Goal: Find specific page/section: Find specific page/section

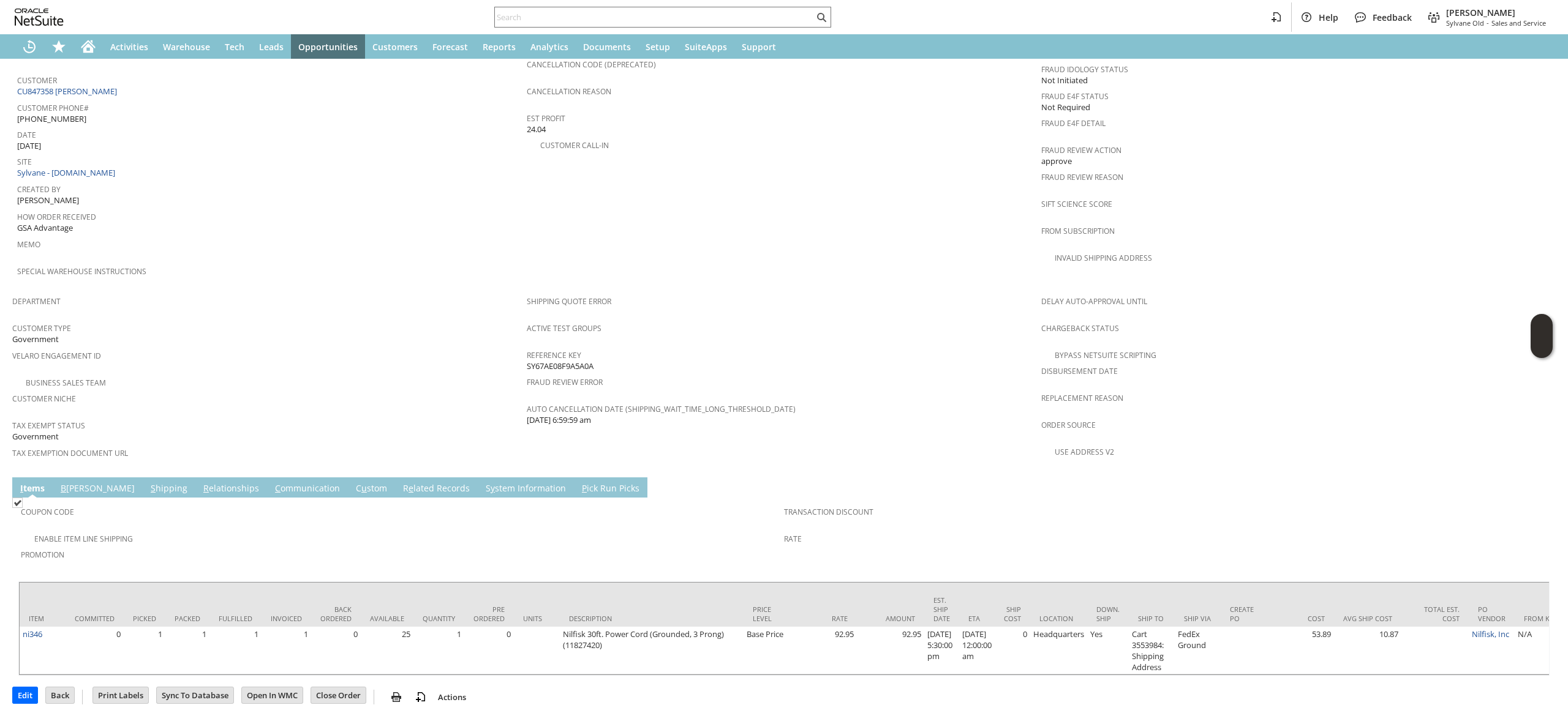
scroll to position [548, 0]
click at [74, 480] on link "B [PERSON_NAME]" at bounding box center [98, 487] width 81 height 14
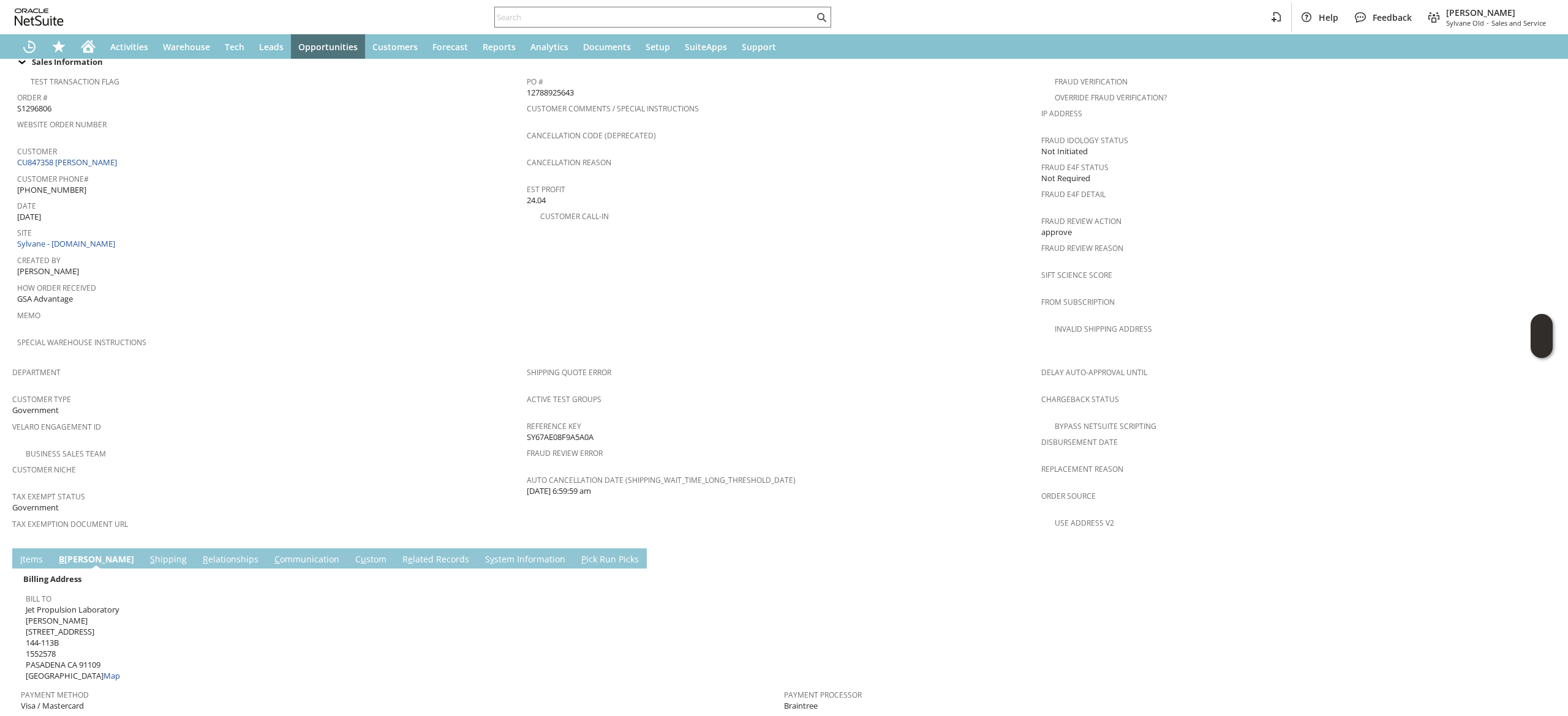
scroll to position [318, 0]
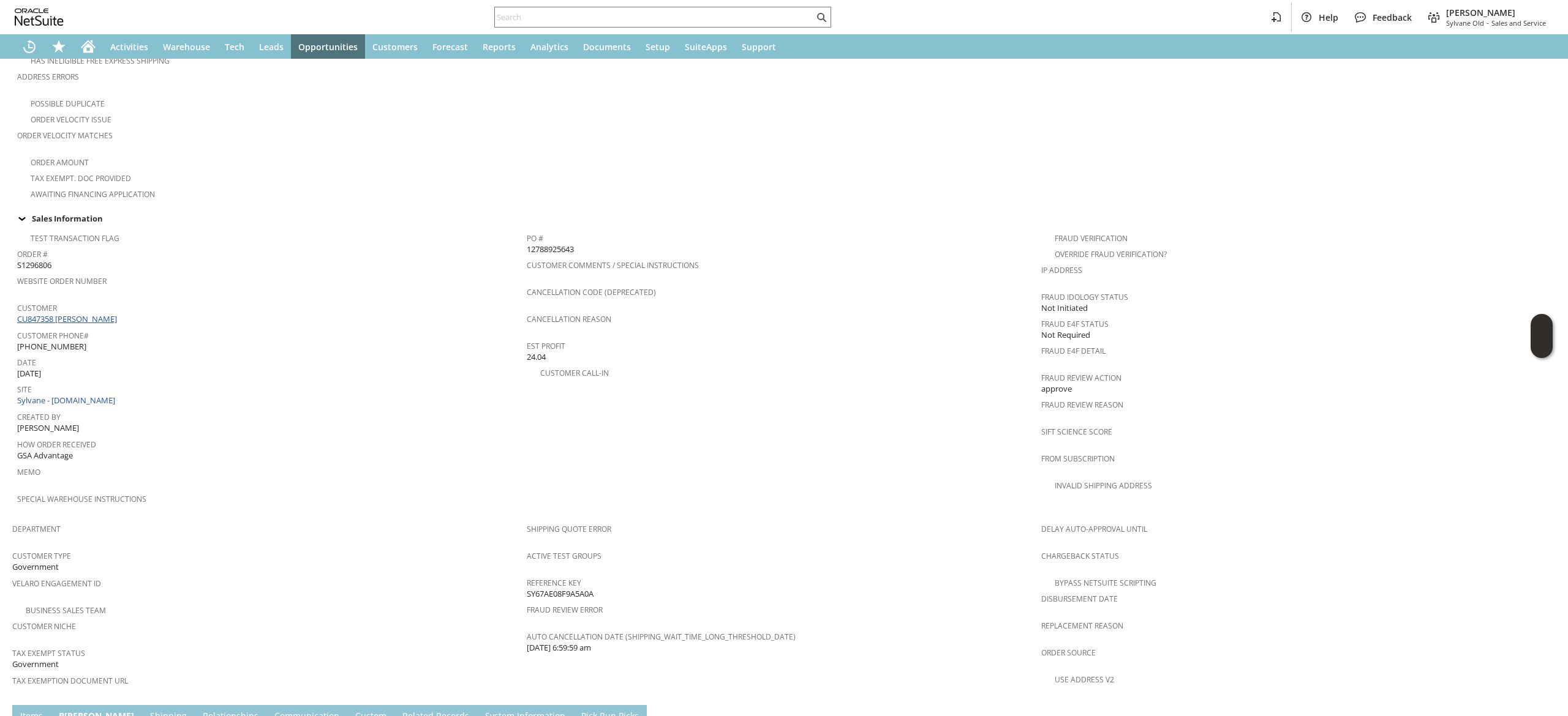
click at [88, 314] on link "CU847358 [PERSON_NAME]" at bounding box center [68, 319] width 103 height 11
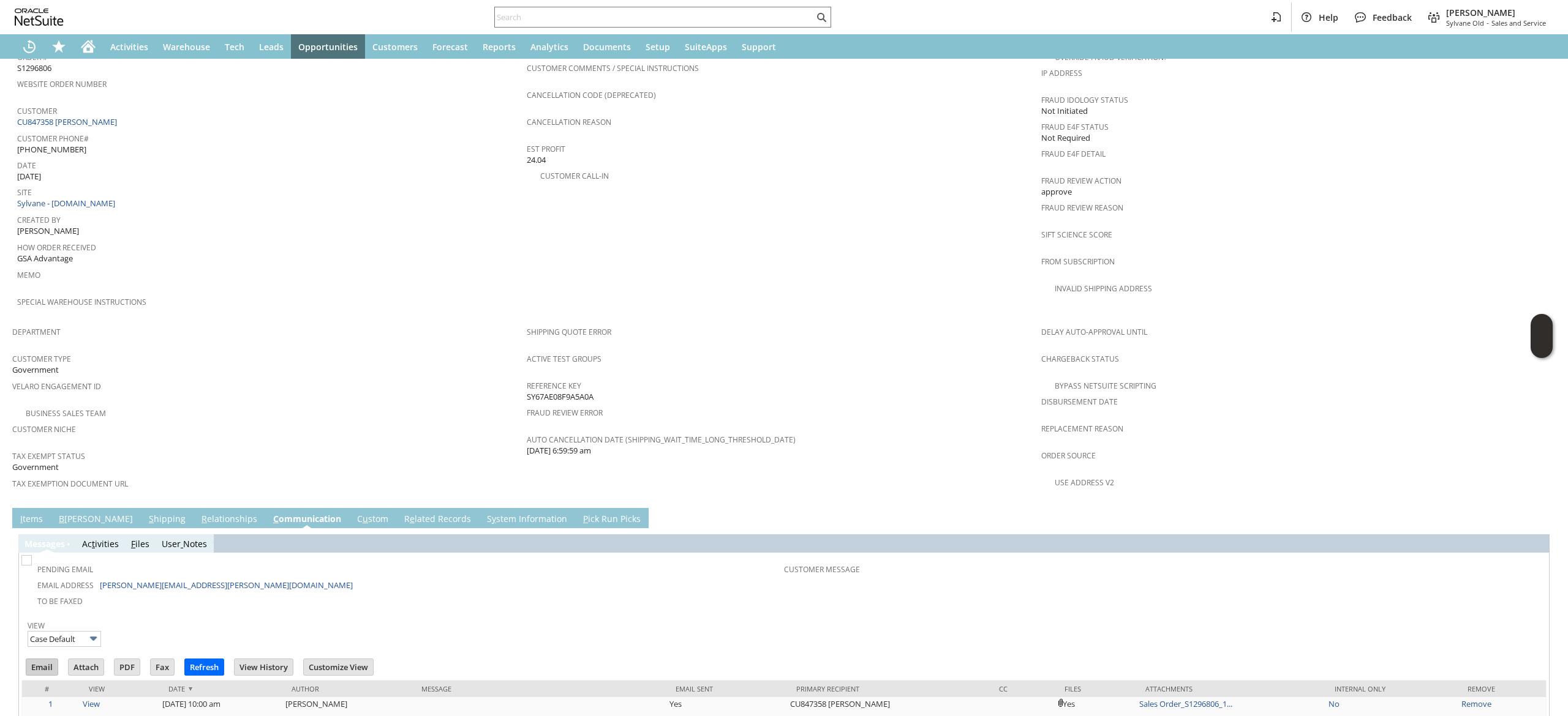
scroll to position [627, 0]
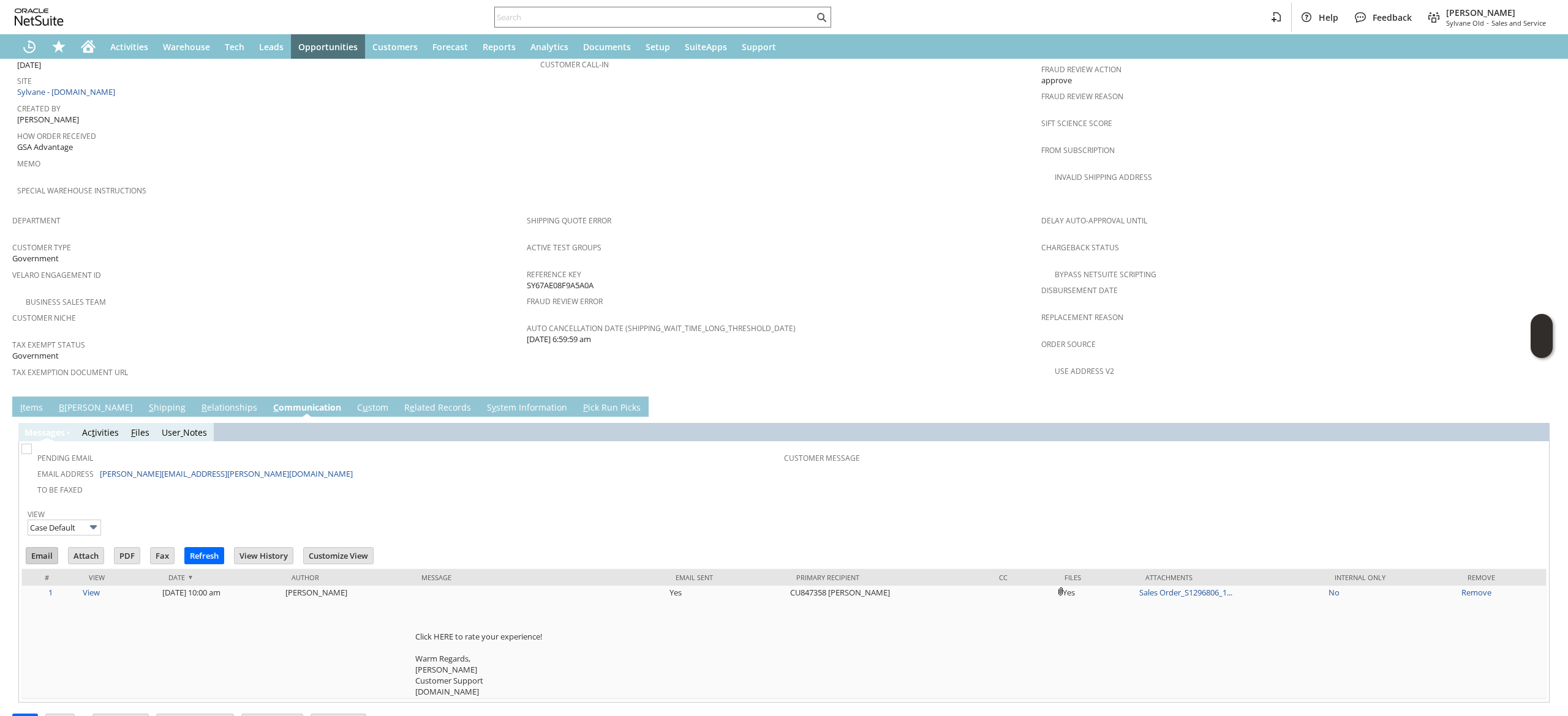
click at [35, 548] on input "Email" at bounding box center [42, 556] width 31 height 16
click at [1017, 417] on div "Messa g es Ac t ivities F iles User Notes Pending Email Email Address charna.s.…" at bounding box center [783, 560] width 1531 height 285
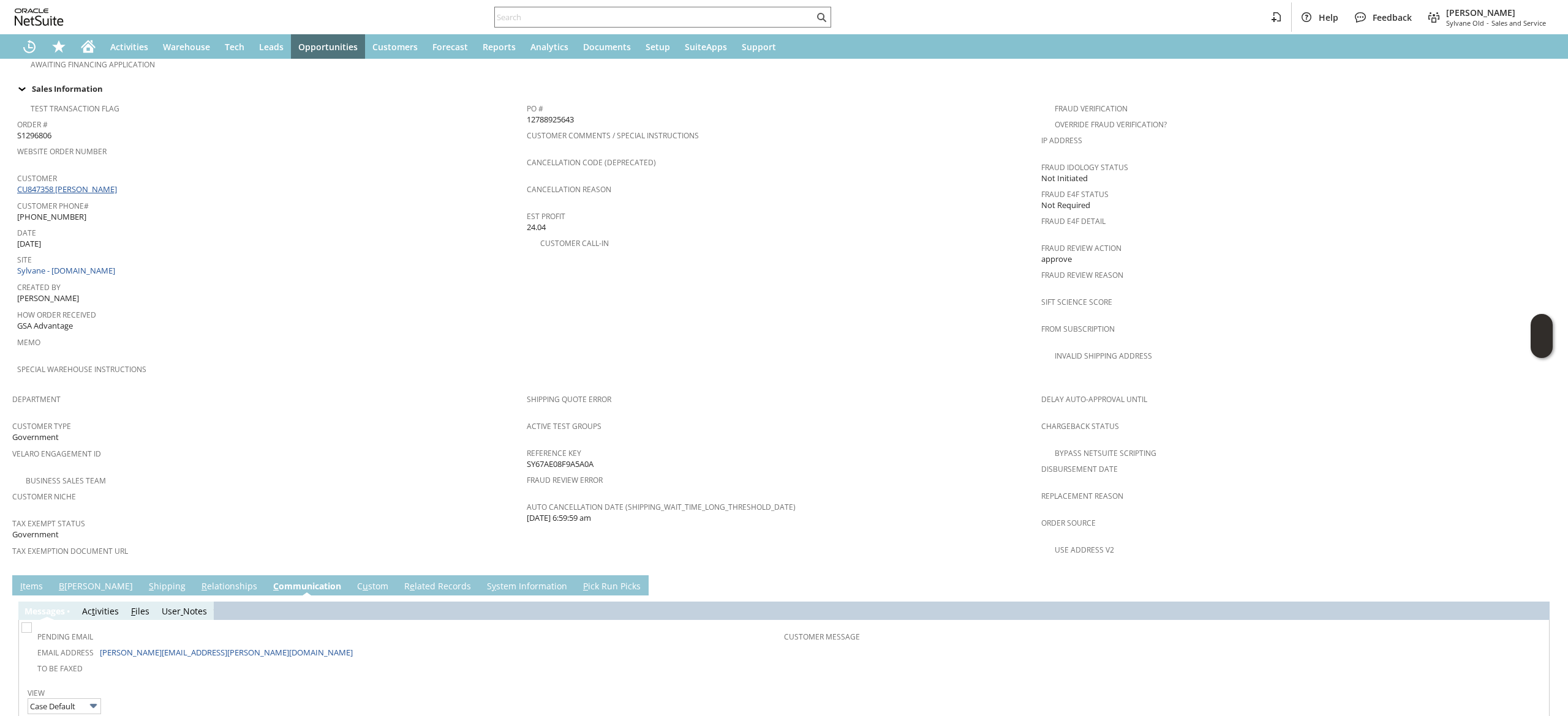
click at [91, 184] on link "CU847358 [PERSON_NAME]" at bounding box center [68, 189] width 103 height 11
